Goal: Understand process/instructions: Learn how to perform a task or action

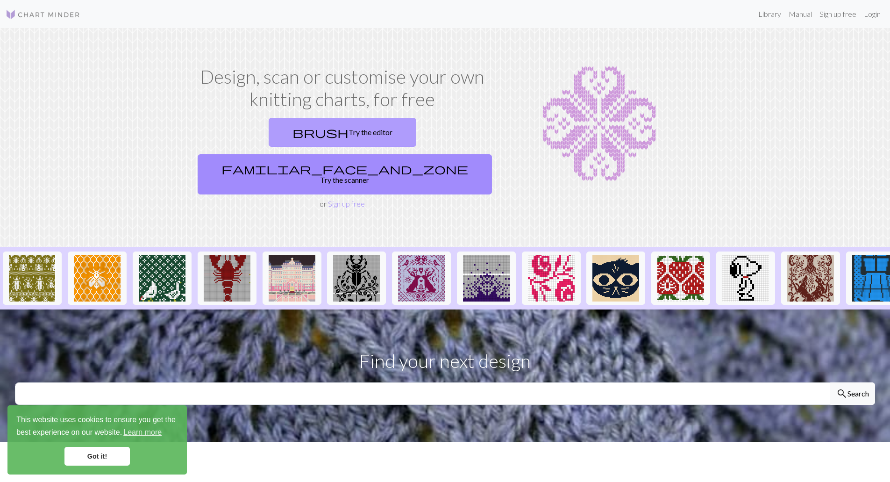
click at [286, 131] on link "brush Try the editor" at bounding box center [343, 132] width 148 height 29
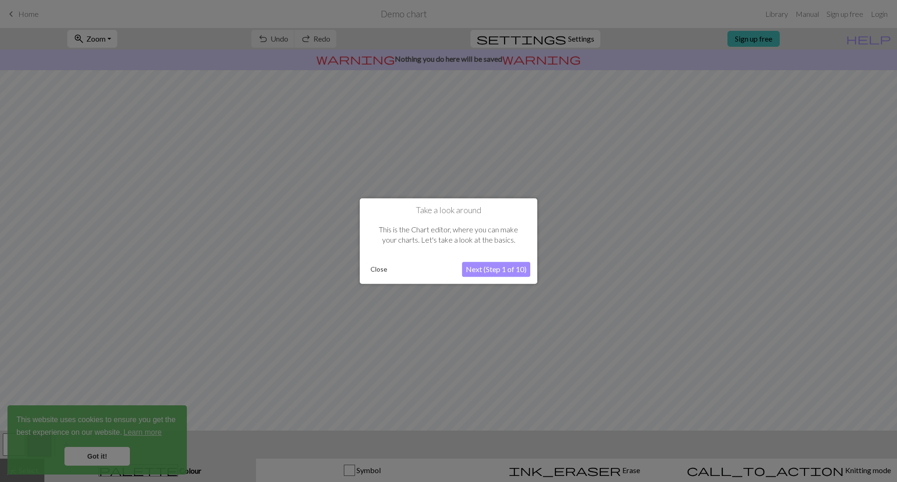
click at [495, 270] on button "Next (Step 1 of 10)" at bounding box center [496, 269] width 68 height 15
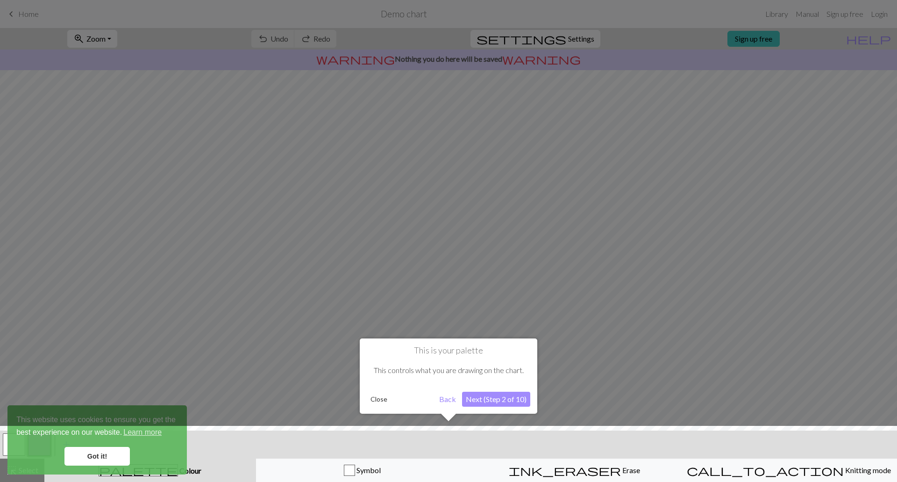
click at [490, 397] on button "Next (Step 2 of 10)" at bounding box center [496, 398] width 68 height 15
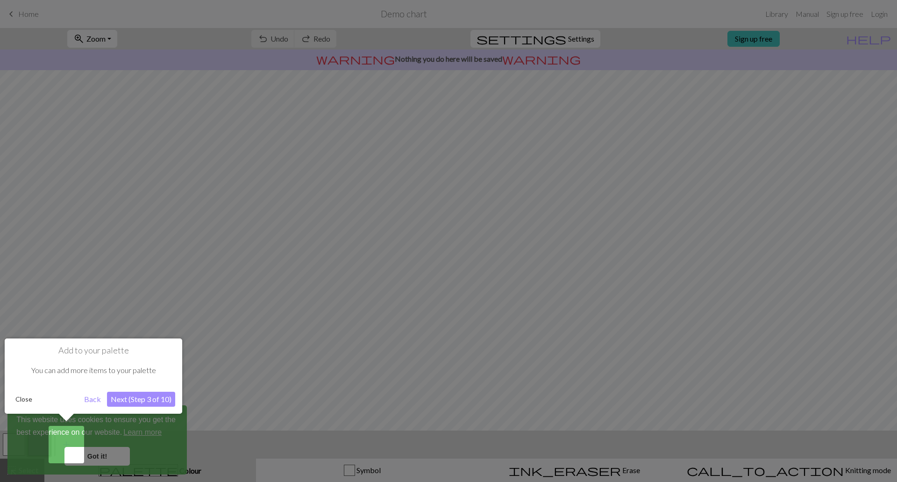
click at [143, 400] on button "Next (Step 3 of 10)" at bounding box center [141, 398] width 68 height 15
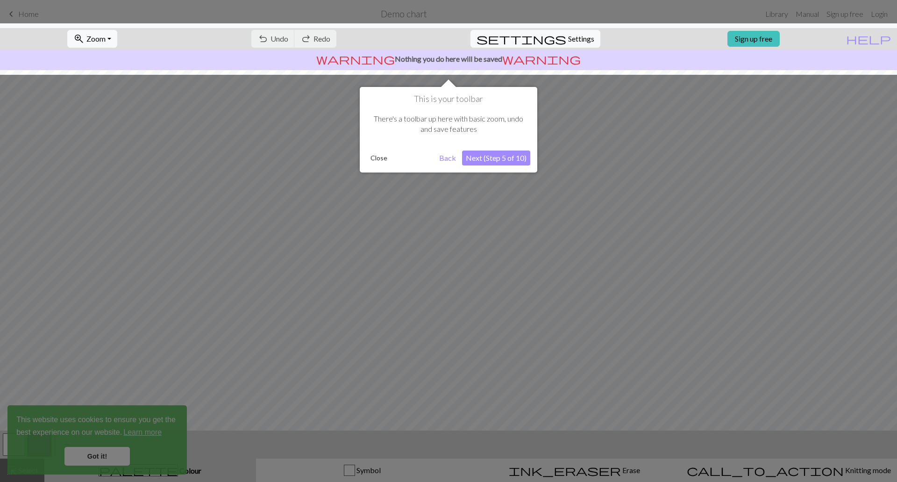
click at [489, 155] on button "Next (Step 5 of 10)" at bounding box center [496, 157] width 68 height 15
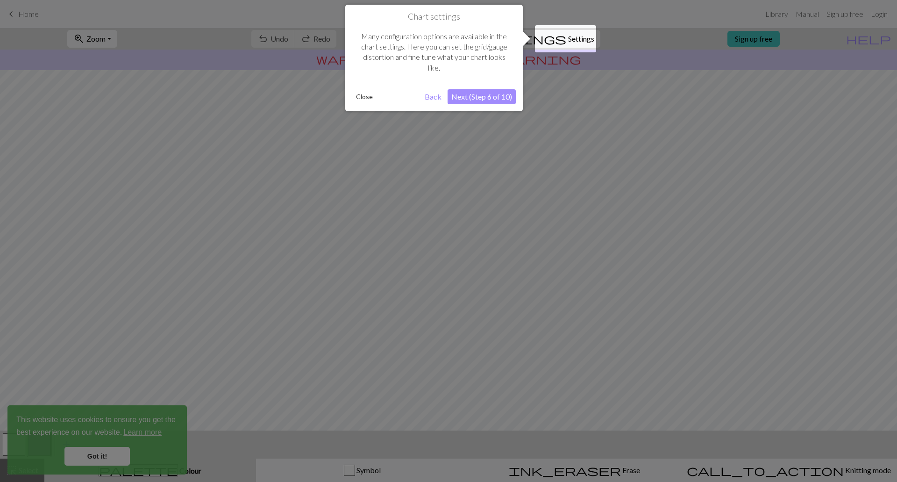
click at [486, 100] on button "Next (Step 6 of 10)" at bounding box center [482, 96] width 68 height 15
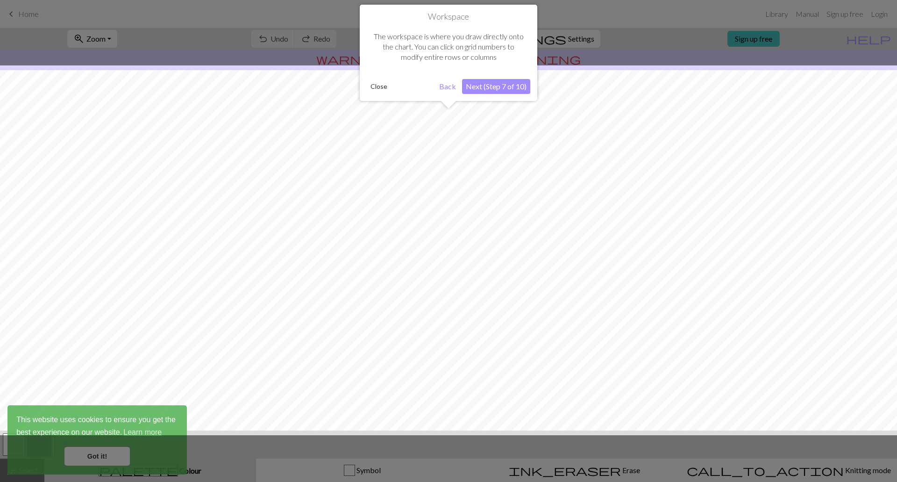
click at [488, 87] on button "Next (Step 7 of 10)" at bounding box center [496, 86] width 68 height 15
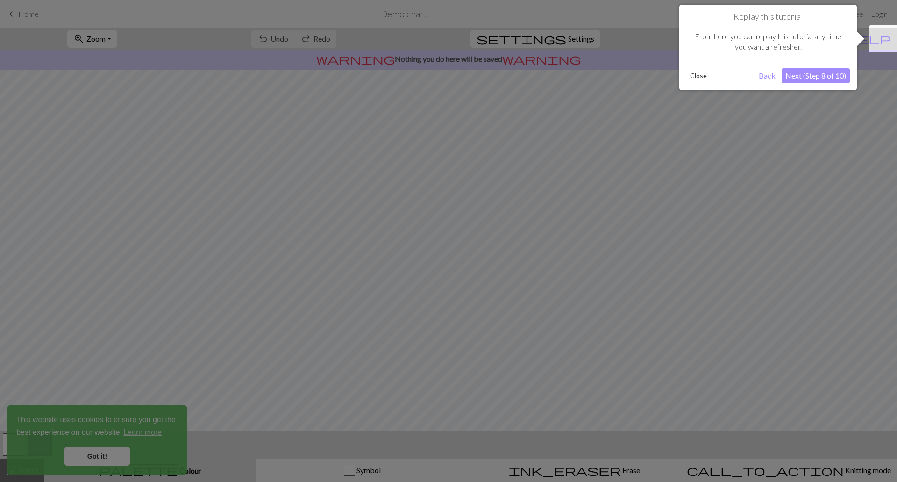
click at [820, 74] on button "Next (Step 8 of 10)" at bounding box center [816, 75] width 68 height 15
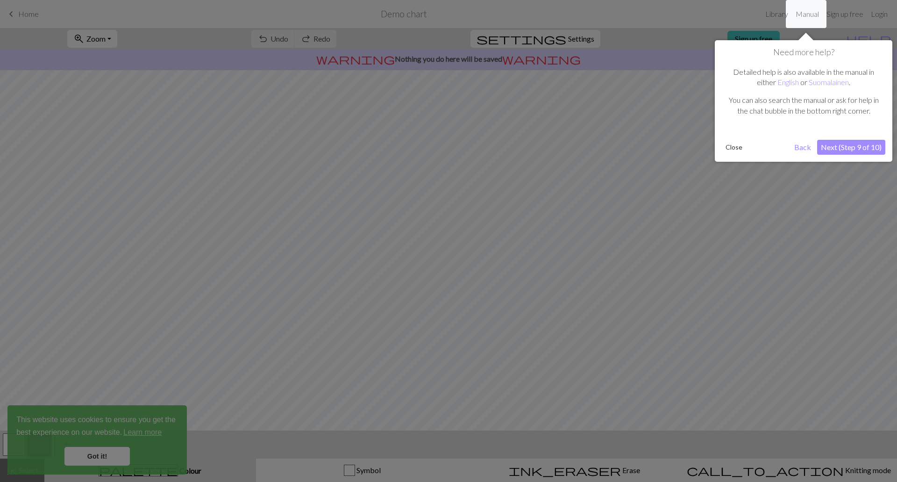
click at [846, 146] on button "Next (Step 9 of 10)" at bounding box center [851, 147] width 68 height 15
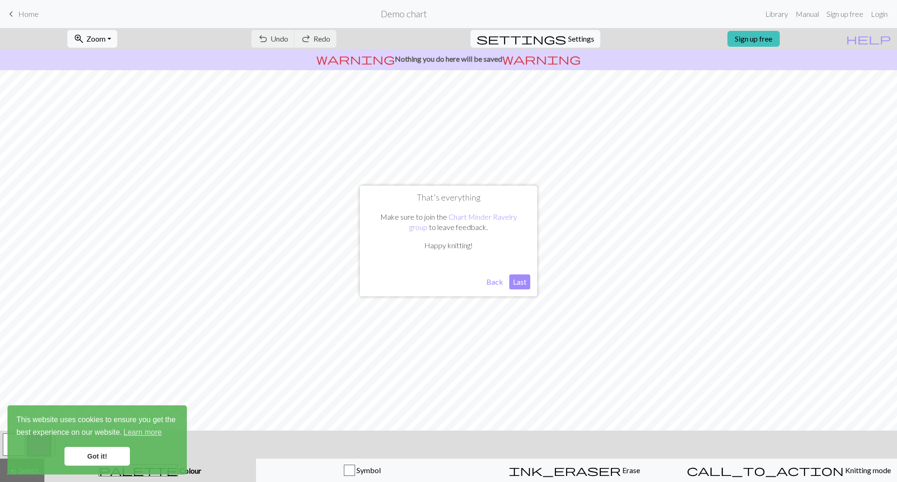
click at [517, 285] on button "Last" at bounding box center [519, 281] width 21 height 15
click at [97, 457] on link "Got it!" at bounding box center [96, 456] width 65 height 19
